Goal: Task Accomplishment & Management: Use online tool/utility

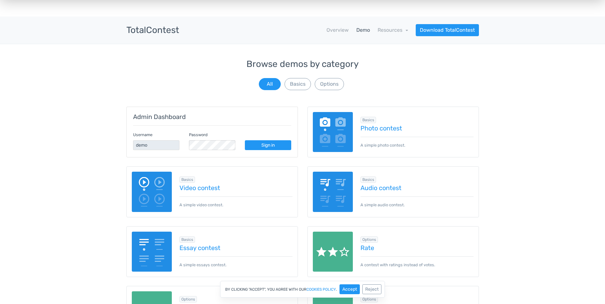
scroll to position [10, 0]
click at [297, 83] on button "Basics" at bounding box center [298, 84] width 26 height 12
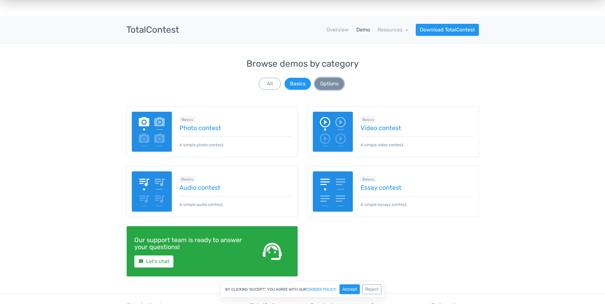
click at [319, 83] on button "Options" at bounding box center [329, 84] width 29 height 12
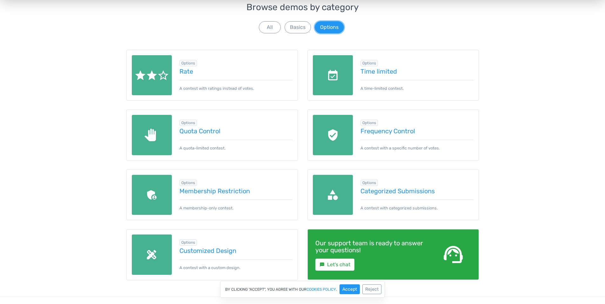
scroll to position [0, 0]
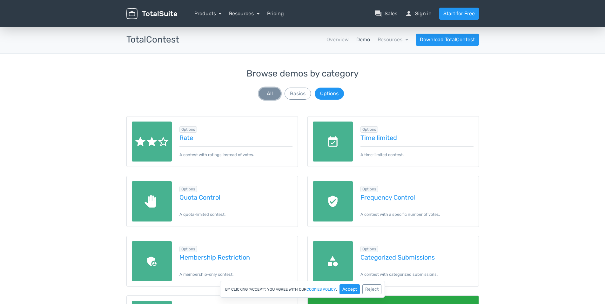
click at [270, 96] on button "All" at bounding box center [270, 94] width 22 height 12
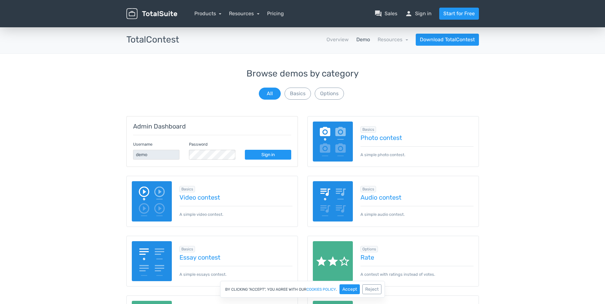
click at [366, 40] on link "Demo" at bounding box center [363, 40] width 14 height 8
click at [380, 137] on link "Photo contest" at bounding box center [417, 137] width 113 height 7
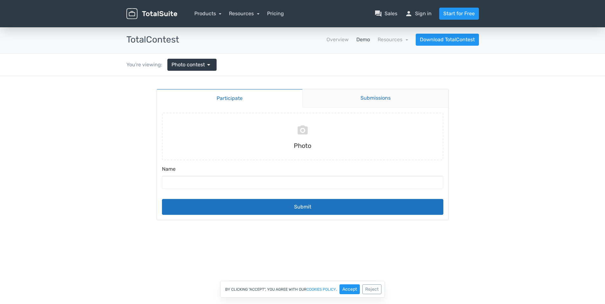
click at [337, 99] on link "Submissions" at bounding box center [375, 98] width 146 height 18
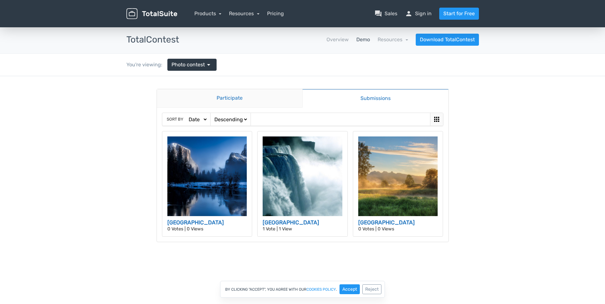
click at [235, 95] on link "Participate" at bounding box center [230, 98] width 146 height 18
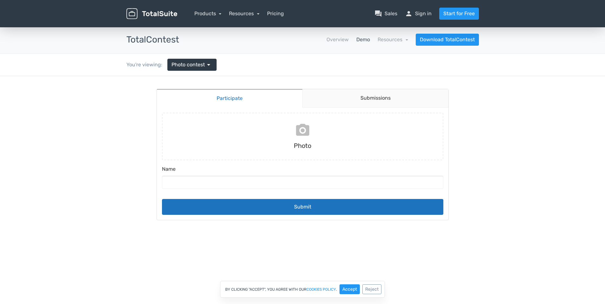
click at [304, 132] on input "file" at bounding box center [302, 137] width 287 height 48
click at [195, 181] on input "Name" at bounding box center [302, 182] width 281 height 13
